Goal: Navigation & Orientation: Go to known website

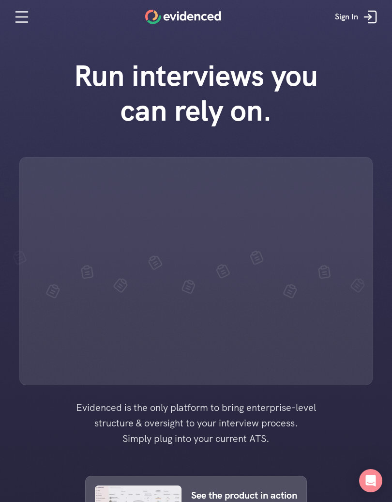
click at [149, 20] on use "Home" at bounding box center [183, 17] width 76 height 15
click at [355, 16] on p "Sign In" at bounding box center [346, 17] width 23 height 13
click at [63, 199] on div at bounding box center [195, 271] width 353 height 228
click at [240, 246] on div at bounding box center [195, 271] width 353 height 228
click at [186, 73] on h1 "Run interviews you can rely on." at bounding box center [196, 93] width 276 height 70
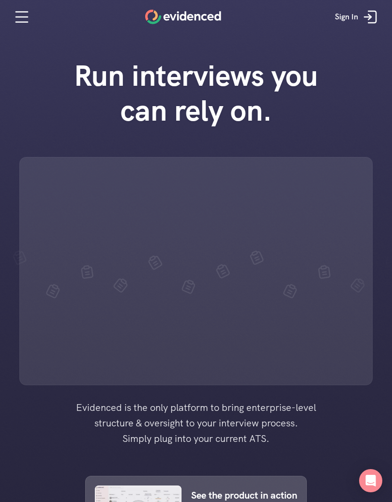
click at [21, 22] on icon at bounding box center [22, 22] width 12 height 0
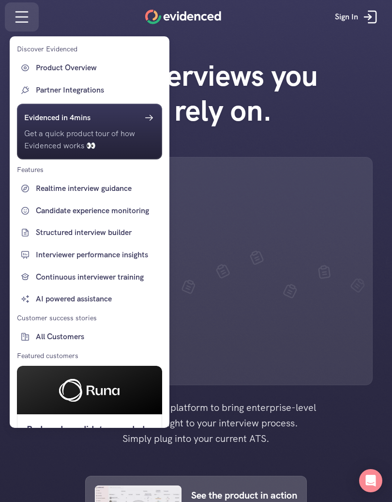
scroll to position [2, 0]
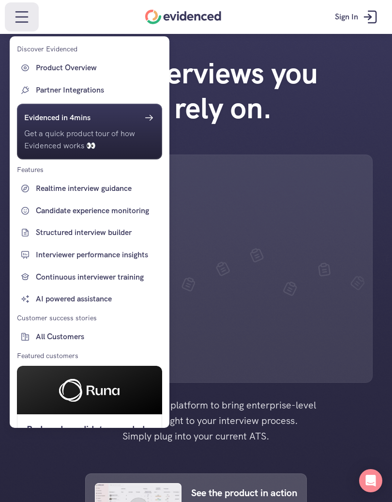
click at [168, 14] on div at bounding box center [196, 251] width 392 height 502
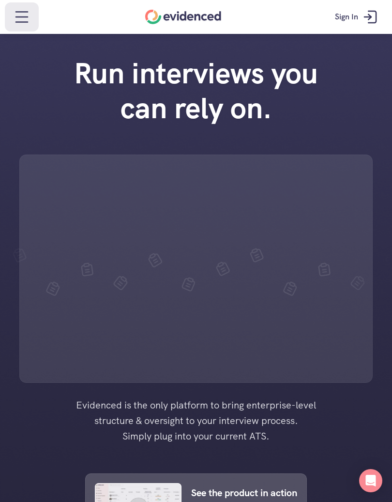
click at [369, 16] on icon at bounding box center [370, 16] width 19 height 19
click at [200, 77] on h1 "Run interviews you can rely on." at bounding box center [196, 91] width 276 height 70
click at [110, 175] on div at bounding box center [195, 268] width 353 height 228
